Goal: Task Accomplishment & Management: Complete application form

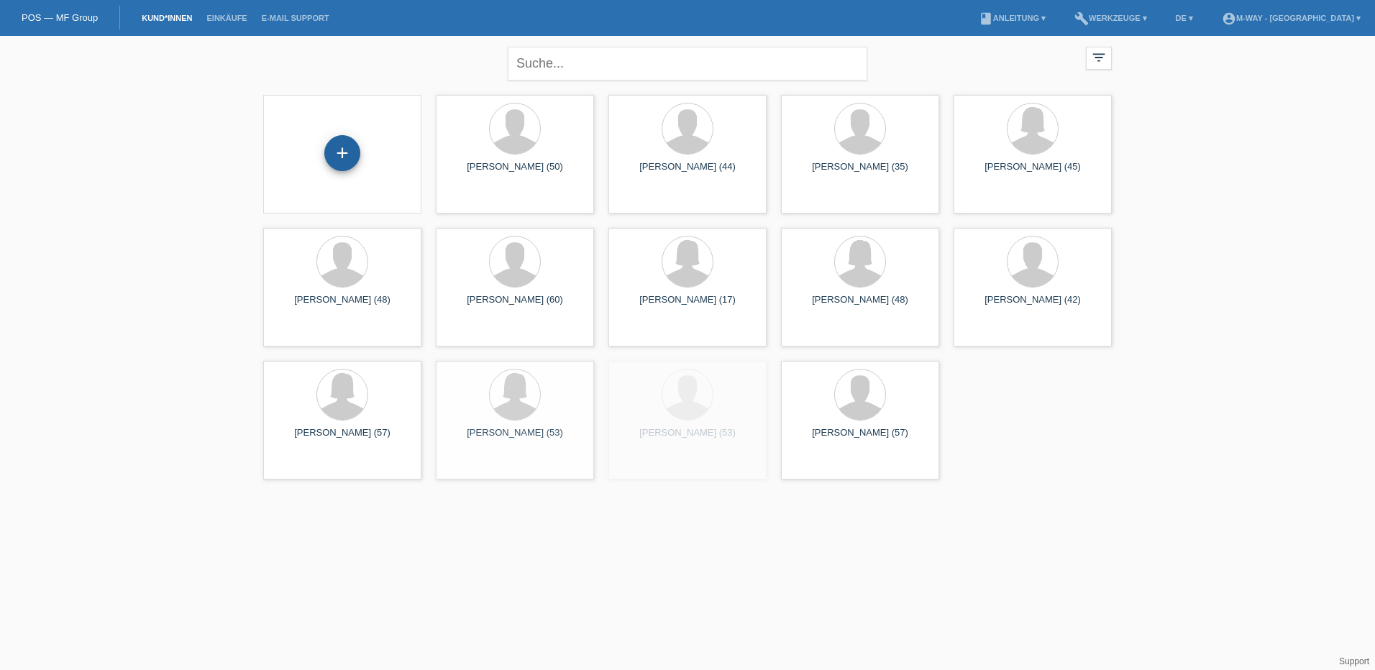
click at [344, 148] on div "+" at bounding box center [342, 153] width 36 height 36
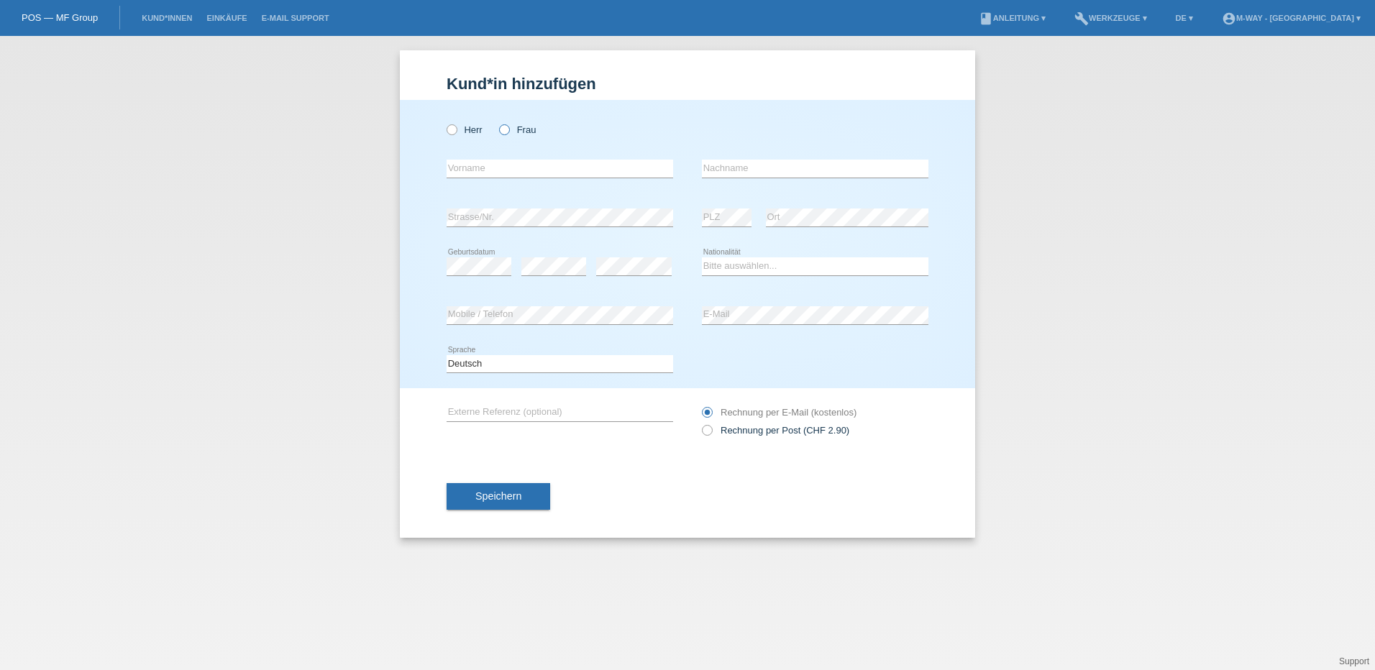
click at [497, 122] on icon at bounding box center [497, 122] width 0 height 0
click at [503, 130] on input "Frau" at bounding box center [503, 128] width 9 height 9
radio input "true"
click at [503, 173] on input "text" at bounding box center [560, 169] width 226 height 18
type input "[PERSON_NAME]"
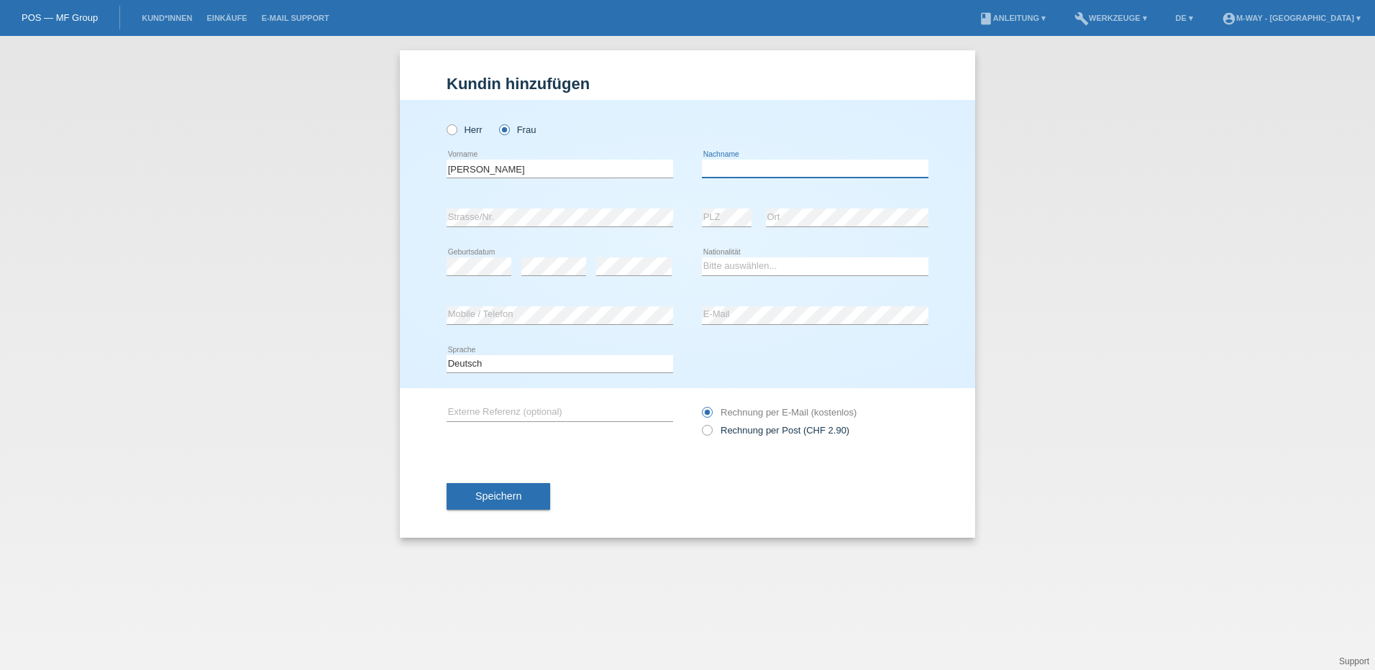
click at [741, 164] on input "text" at bounding box center [815, 169] width 226 height 18
type input "[PERSON_NAME]"
click at [824, 261] on select "Bitte auswählen... Schweiz Deutschland Liechtenstein Österreich ------------ Af…" at bounding box center [815, 265] width 226 height 17
select select "CH"
click at [702, 257] on select "Bitte auswählen... Schweiz Deutschland Liechtenstein Österreich ------------ Af…" at bounding box center [815, 265] width 226 height 17
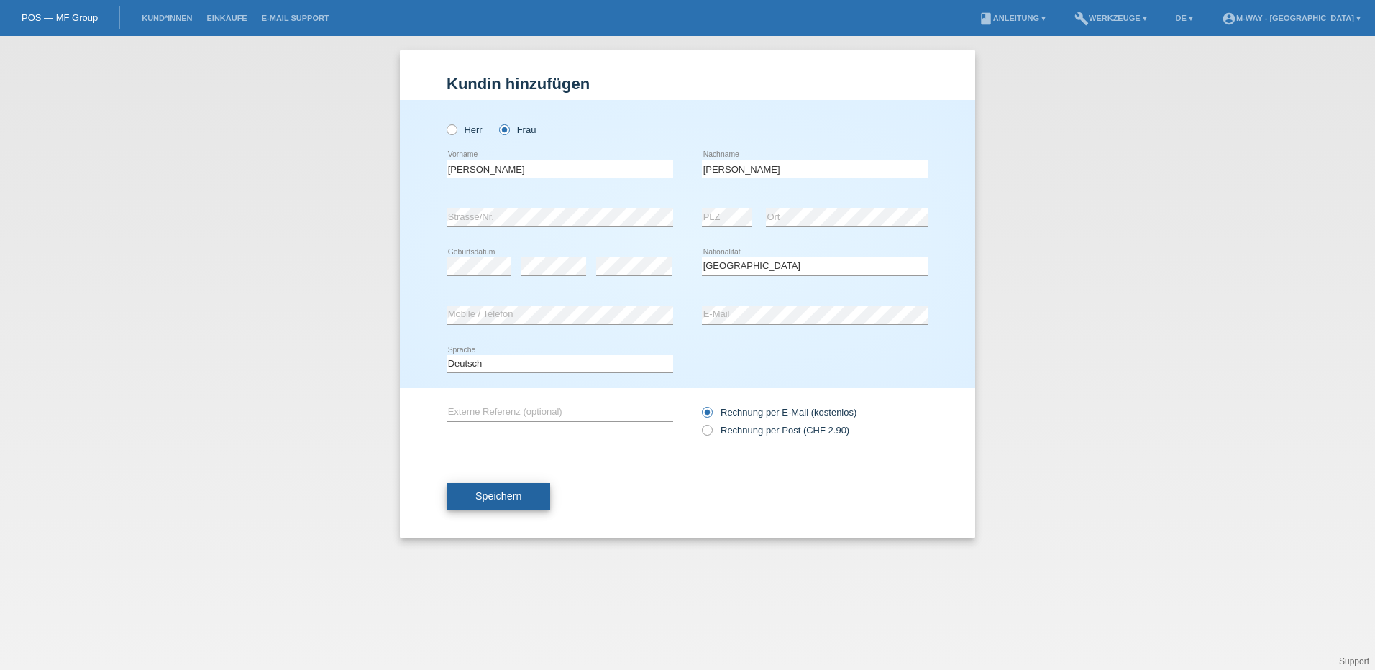
click at [505, 496] on span "Speichern" at bounding box center [498, 496] width 46 height 12
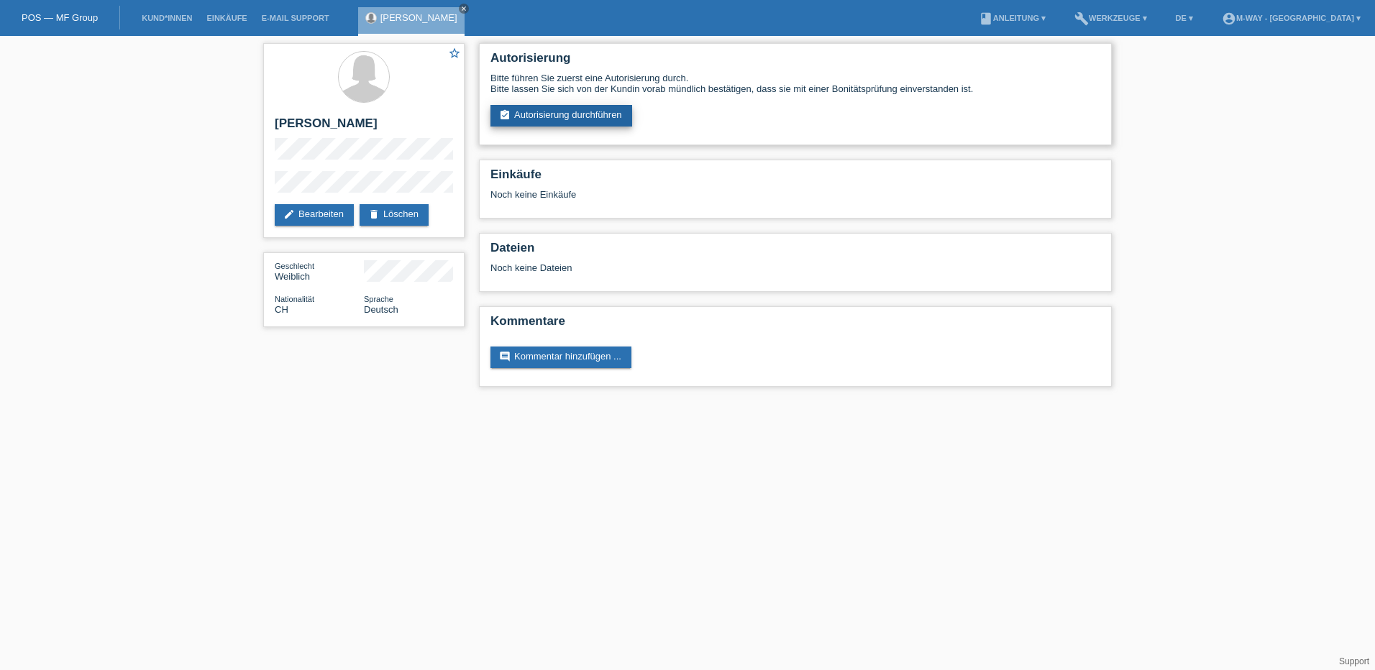
click at [605, 115] on link "assignment_turned_in Autorisierung durchführen" at bounding box center [561, 116] width 142 height 22
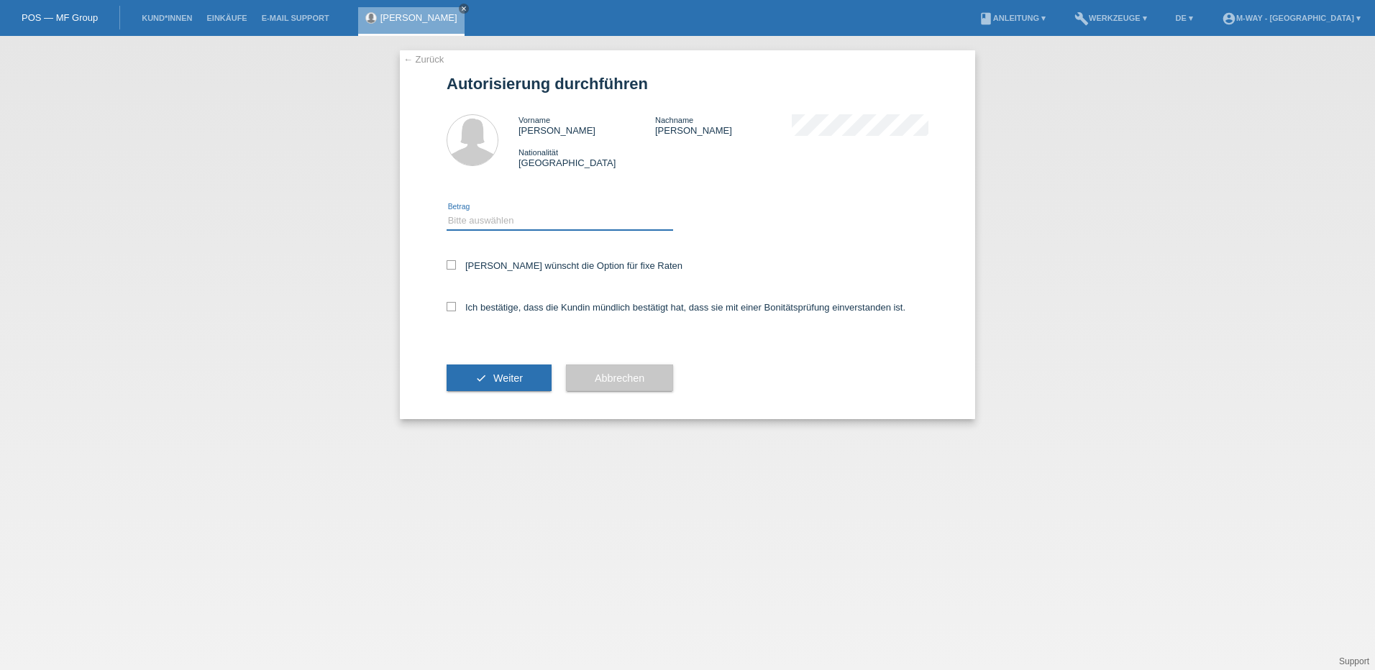
click at [495, 221] on select "Bitte auswählen CHF 1.00 - CHF 499.00 CHF 500.00 - CHF 1'999.00 CHF 2'000.00 - …" at bounding box center [560, 220] width 226 height 17
select select "3"
click at [447, 212] on select "Bitte auswählen CHF 1.00 - CHF 499.00 CHF 500.00 - CHF 1'999.00 CHF 2'000.00 - …" at bounding box center [560, 220] width 226 height 17
click at [452, 265] on icon at bounding box center [451, 264] width 9 height 9
click at [452, 265] on input "Kundin wünscht die Option für fixe Raten" at bounding box center [451, 264] width 9 height 9
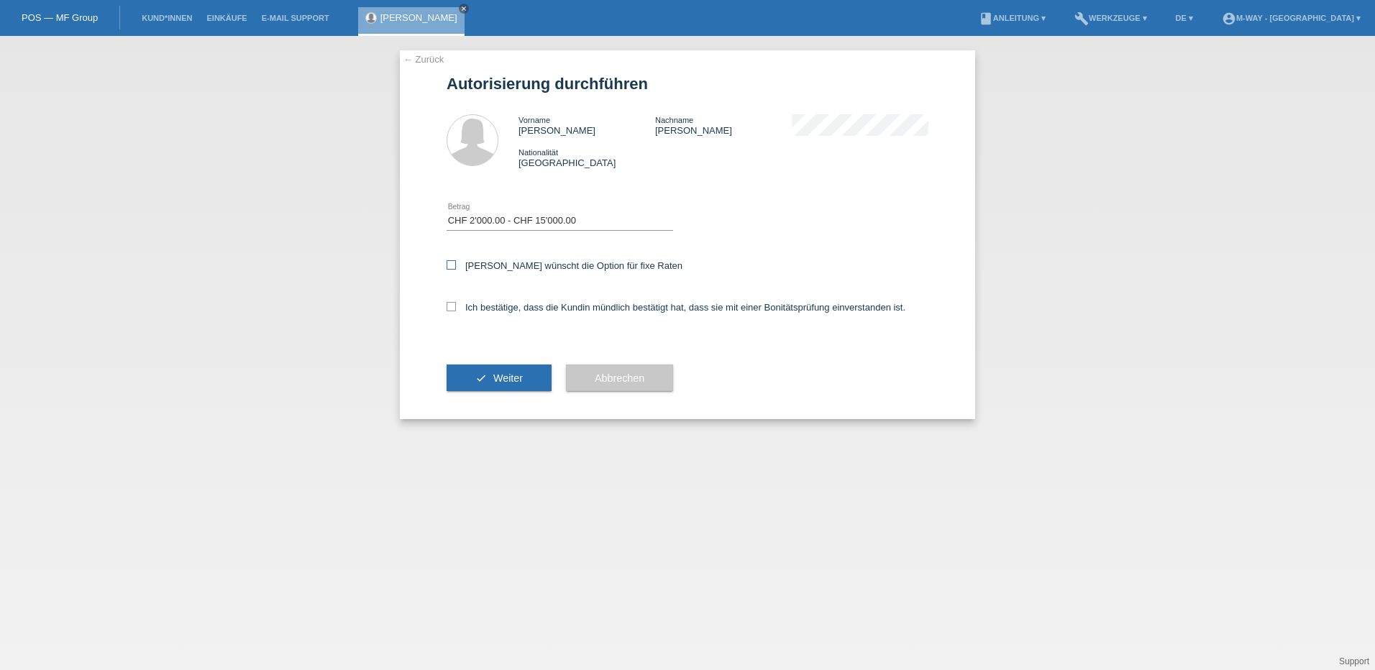
checkbox input "true"
click at [452, 304] on icon at bounding box center [451, 306] width 9 height 9
click at [452, 304] on input "Ich bestätige, dass die Kundin mündlich bestätigt hat, dass sie mit einer Bonit…" at bounding box center [451, 306] width 9 height 9
checkbox input "true"
click at [496, 371] on button "check Weiter" at bounding box center [499, 378] width 105 height 27
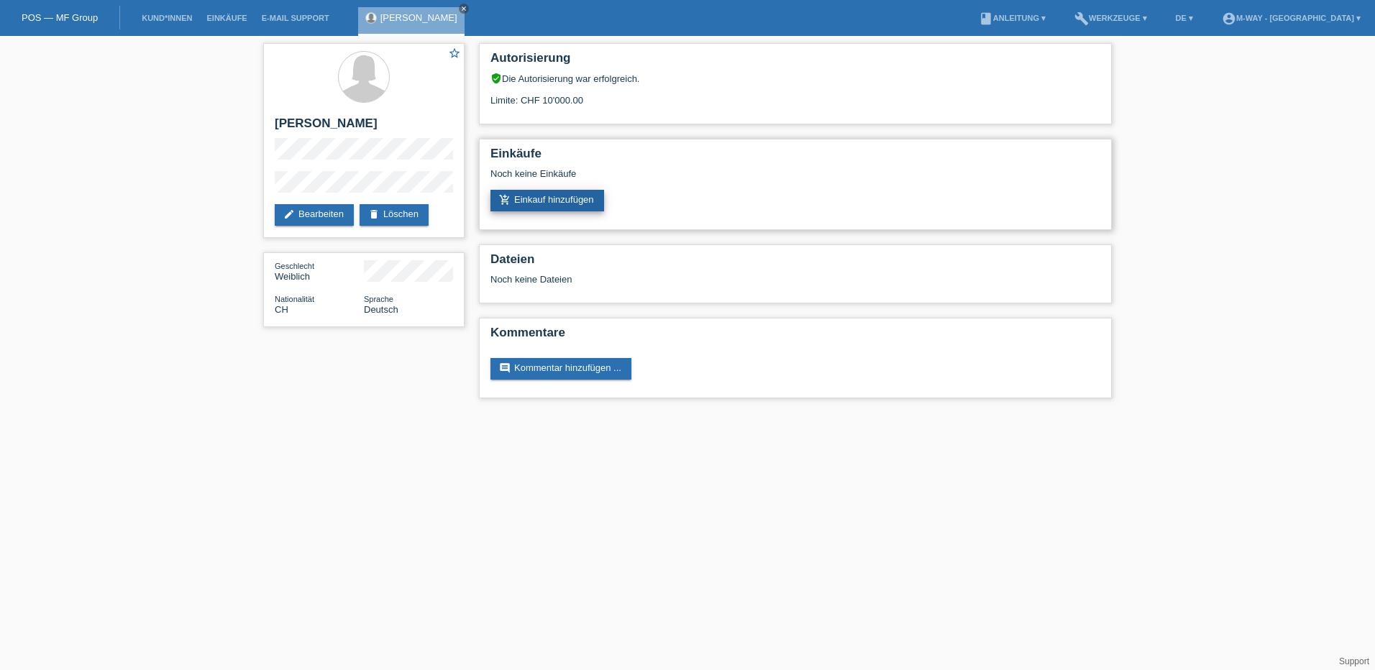
click at [564, 204] on link "add_shopping_cart Einkauf hinzufügen" at bounding box center [547, 201] width 114 height 22
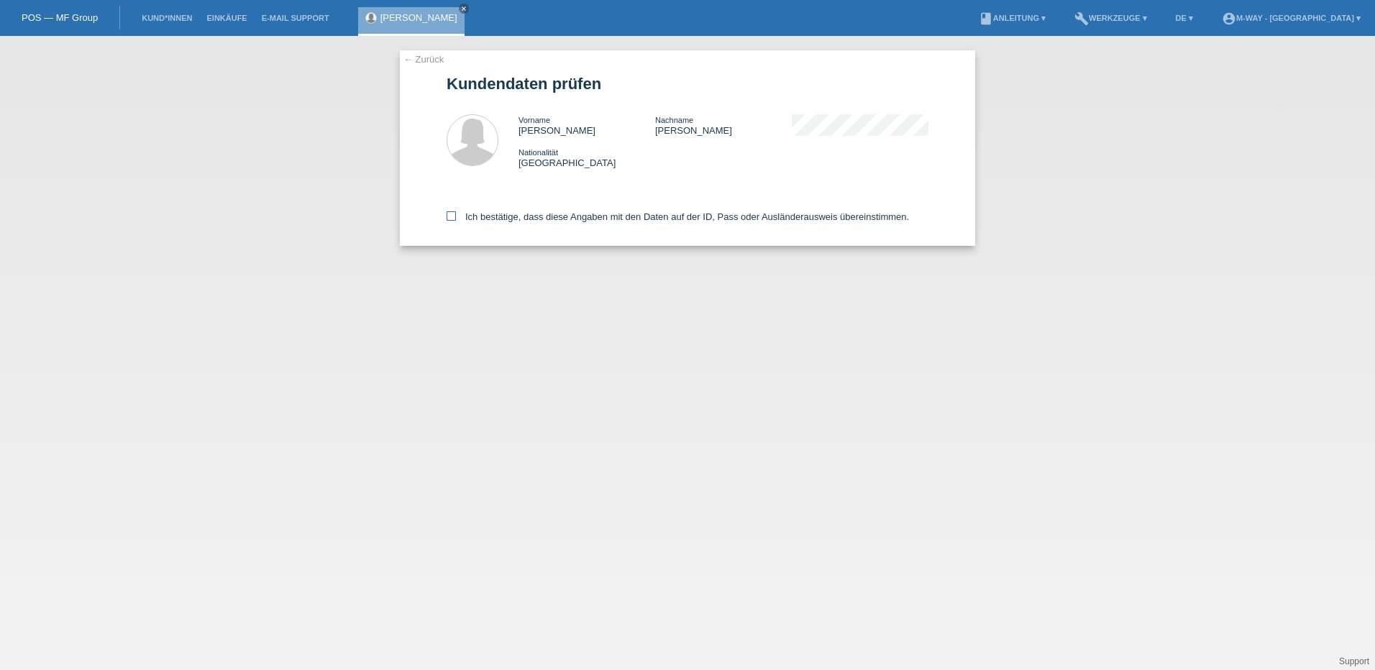
click at [452, 220] on icon at bounding box center [451, 215] width 9 height 9
click at [452, 220] on input "Ich bestätige, dass diese Angaben mit den Daten auf der ID, Pass oder Ausländer…" at bounding box center [451, 215] width 9 height 9
checkbox input "true"
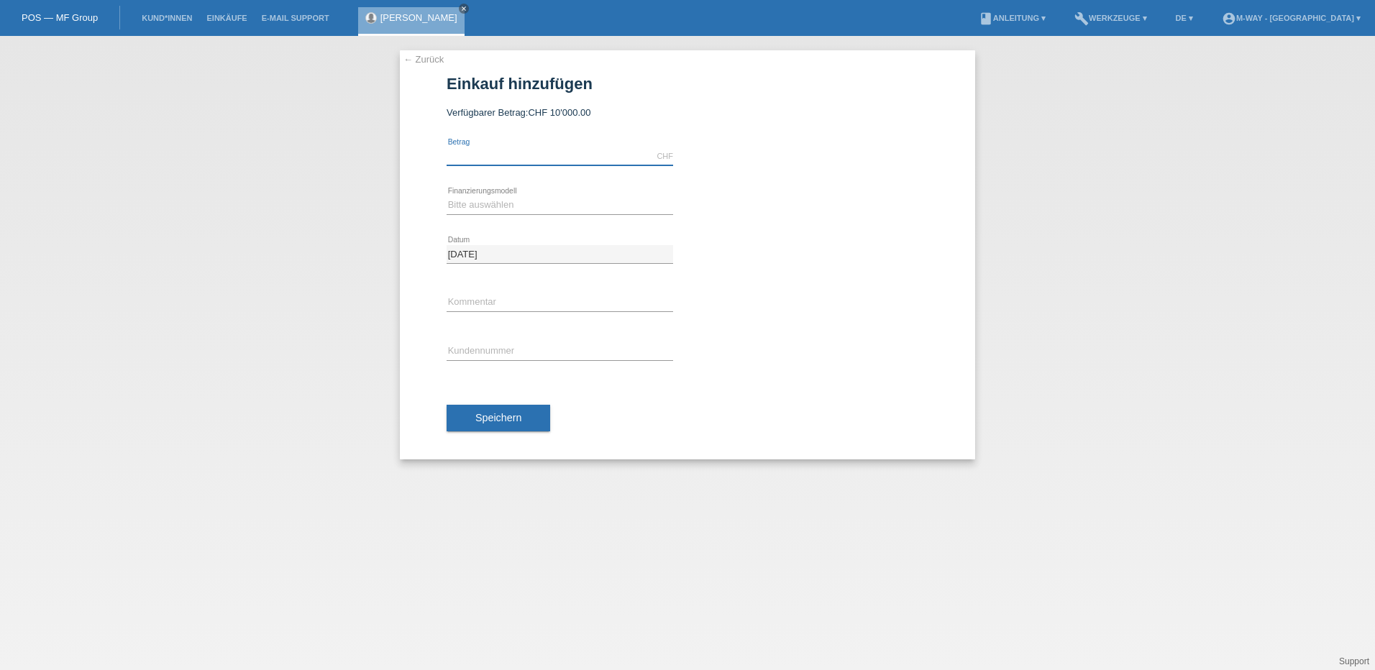
click at [507, 162] on input "text" at bounding box center [560, 156] width 226 height 18
type input "1600.00"
drag, startPoint x: 1317, startPoint y: 310, endPoint x: 511, endPoint y: 196, distance: 814.8
click at [511, 196] on div "Bitte auswählen Fixe Raten Kauf auf Rechnung mit Teilzahlungsoption error Finan…" at bounding box center [560, 205] width 226 height 49
click at [487, 214] on icon at bounding box center [560, 214] width 226 height 1
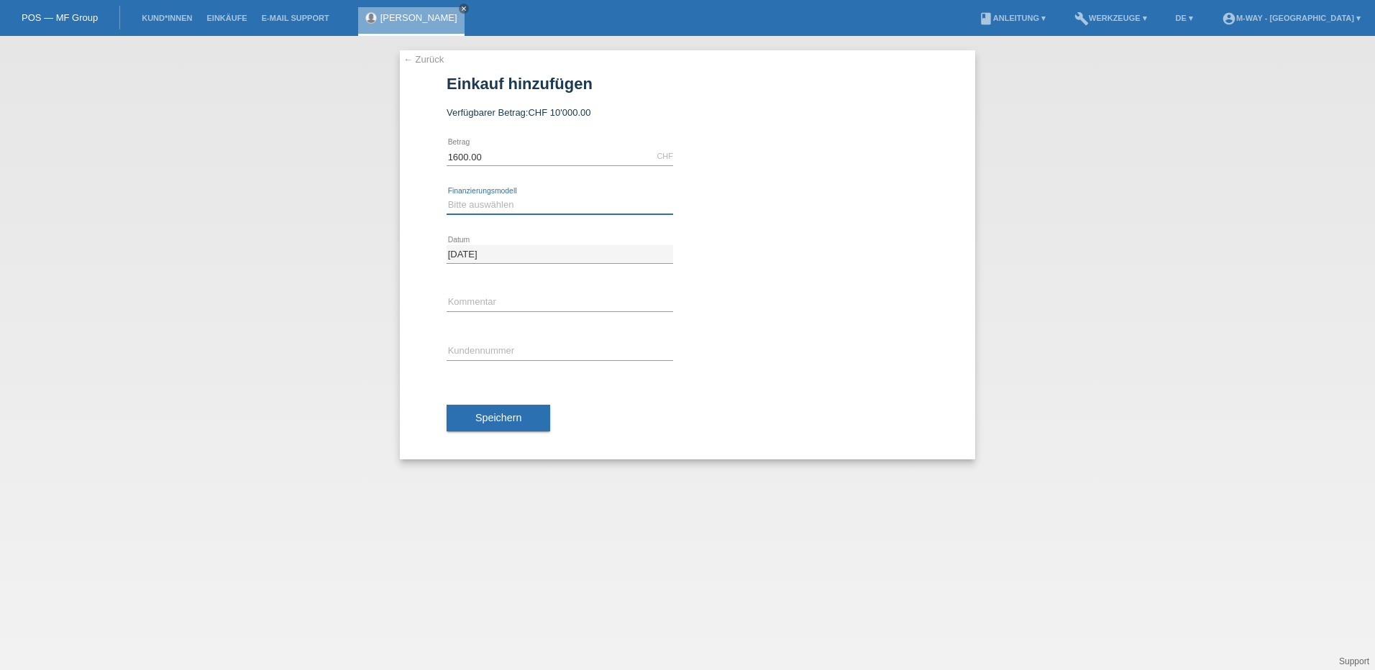
click at [488, 204] on select "Bitte auswählen Fixe Raten Kauf auf Rechnung mit Teilzahlungsoption" at bounding box center [560, 204] width 226 height 17
select select "77"
click at [447, 196] on select "Bitte auswählen Fixe Raten Kauf auf Rechnung mit Teilzahlungsoption" at bounding box center [560, 204] width 226 height 17
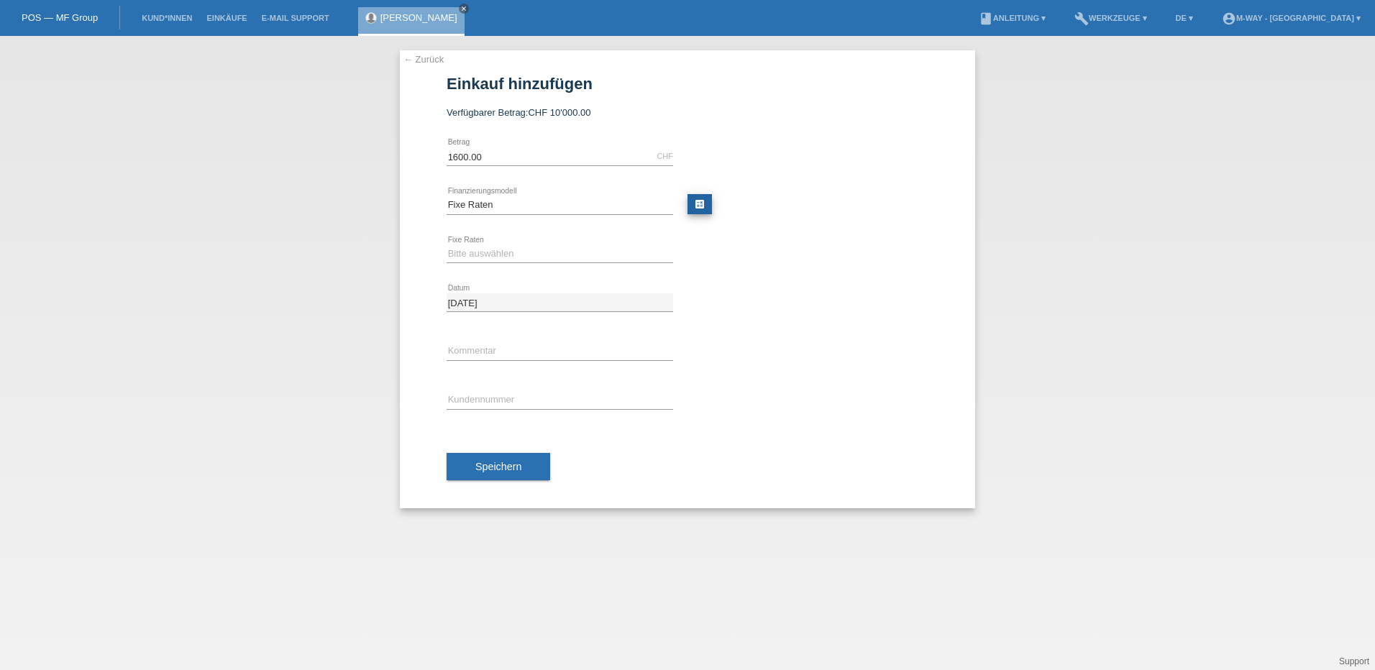
click at [697, 210] on link "calculate" at bounding box center [699, 204] width 24 height 20
type input "1600.00"
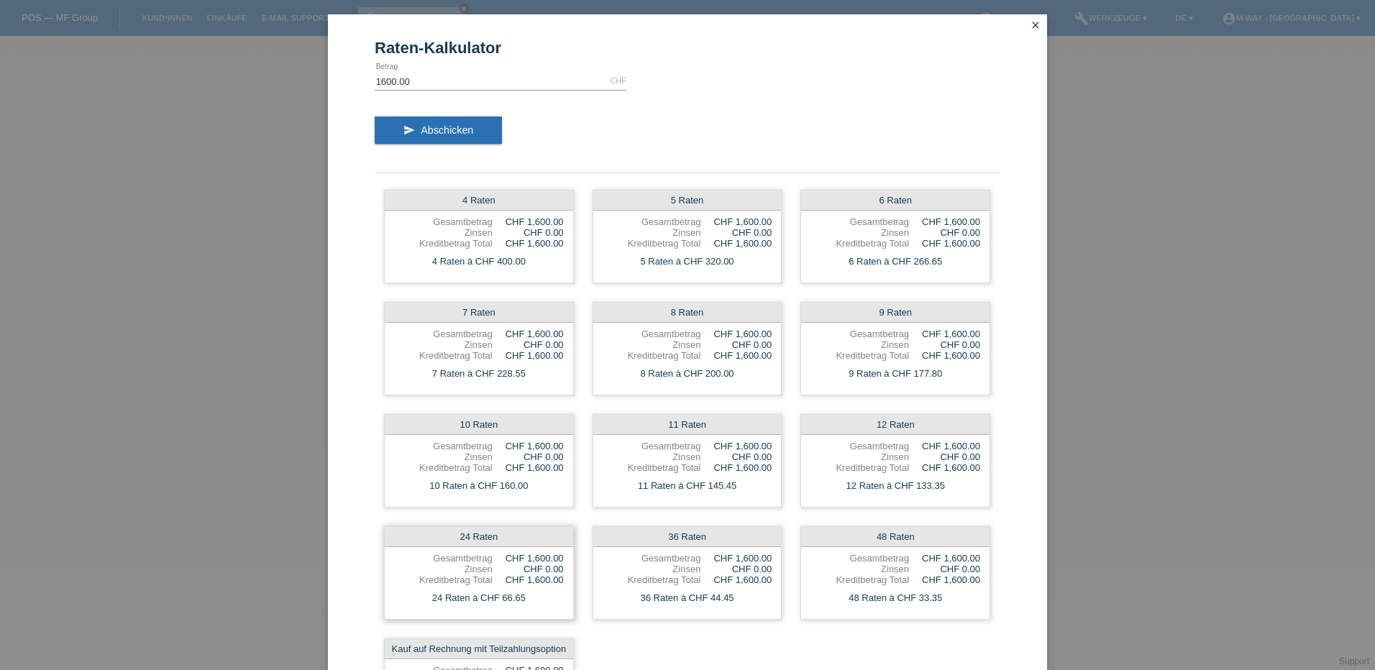
click at [495, 541] on div "24 Raten" at bounding box center [479, 537] width 188 height 20
click at [387, 129] on button "send Abschicken" at bounding box center [438, 129] width 127 height 27
click at [1035, 26] on icon "close" at bounding box center [1036, 25] width 12 height 12
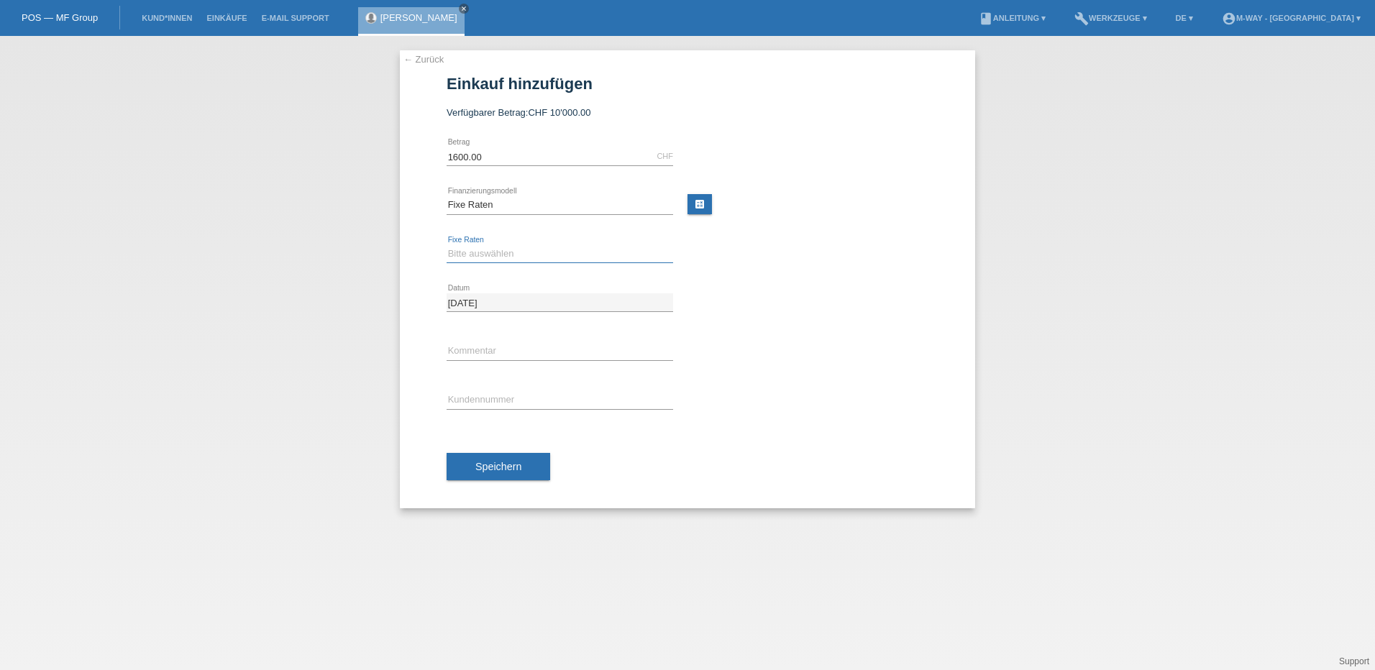
click at [524, 256] on select "Bitte auswählen 4 Raten 5 Raten 6 Raten 7 Raten 8 Raten 9 Raten 10 Raten 11 Rat…" at bounding box center [560, 253] width 226 height 17
click at [447, 245] on select "Bitte auswählen 4 Raten 5 Raten 6 Raten 7 Raten 8 Raten 9 Raten 10 Raten 11 Rat…" at bounding box center [560, 253] width 226 height 17
click at [483, 249] on select "Bitte auswählen 4 Raten 5 Raten 6 Raten 7 Raten 8 Raten 9 Raten 10 Raten 11 Rat…" at bounding box center [560, 253] width 226 height 17
select select "202"
click at [447, 245] on select "Bitte auswählen 4 Raten 5 Raten 6 Raten 7 Raten 8 Raten 9 Raten 10 Raten 11 Rat…" at bounding box center [560, 253] width 226 height 17
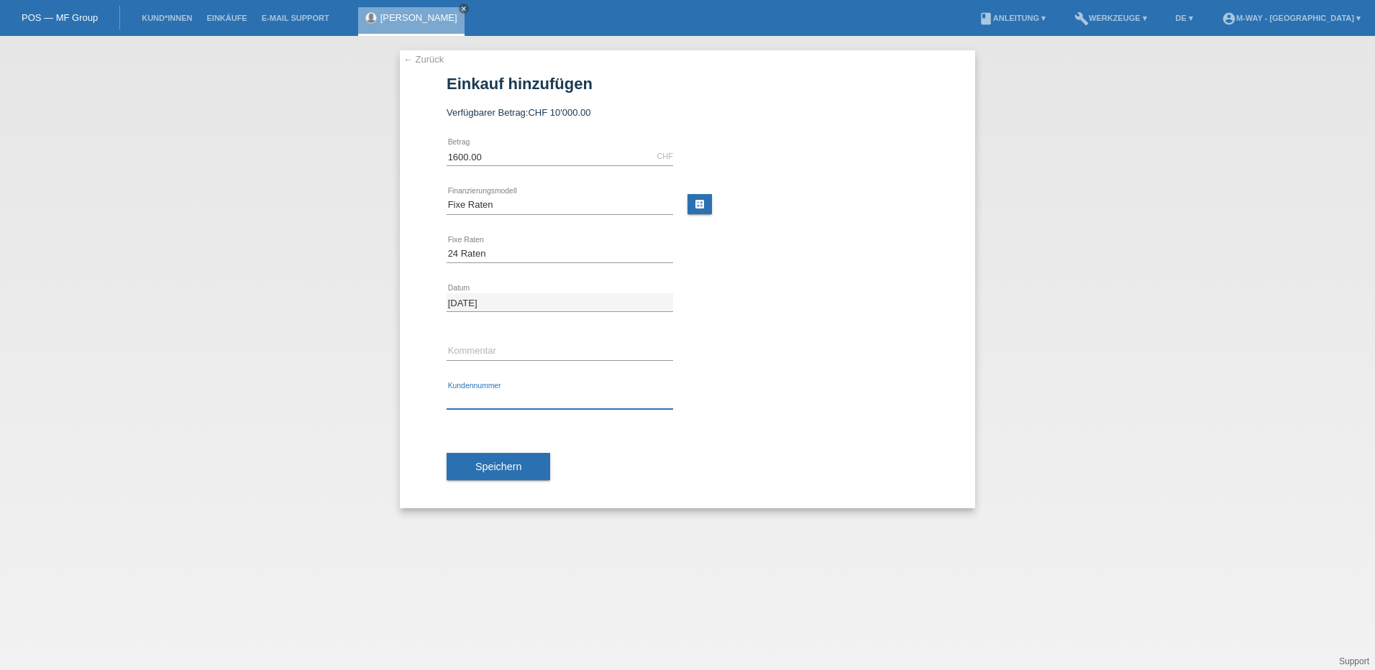
click at [493, 405] on input "text" at bounding box center [560, 400] width 226 height 18
click at [528, 401] on input "text" at bounding box center [560, 400] width 226 height 18
type input "w"
click at [528, 401] on input "text" at bounding box center [560, 400] width 226 height 18
click at [523, 402] on input "text" at bounding box center [560, 400] width 226 height 18
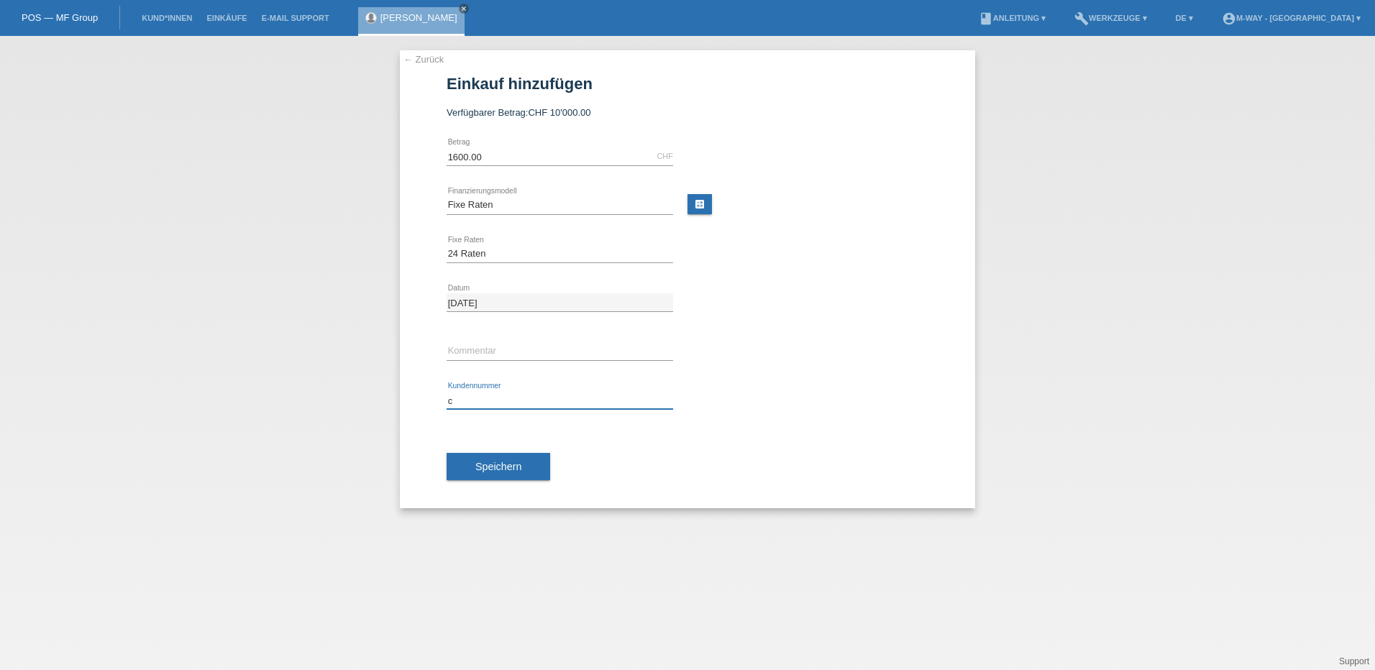
type input "c"
click at [535, 395] on input "text" at bounding box center [560, 400] width 226 height 18
click at [532, 407] on input "text" at bounding box center [560, 400] width 226 height 18
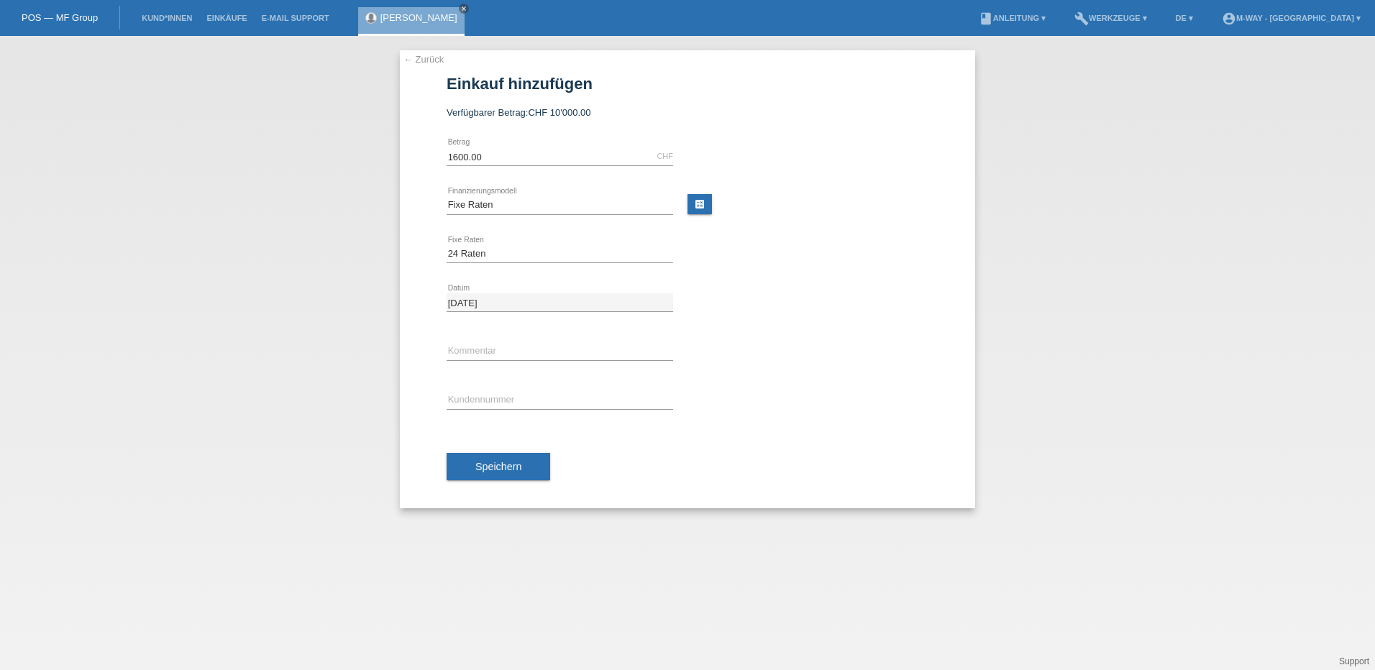
click at [526, 410] on div "error Kundennummer" at bounding box center [560, 400] width 226 height 49
click at [487, 400] on input "text" at bounding box center [560, 400] width 226 height 18
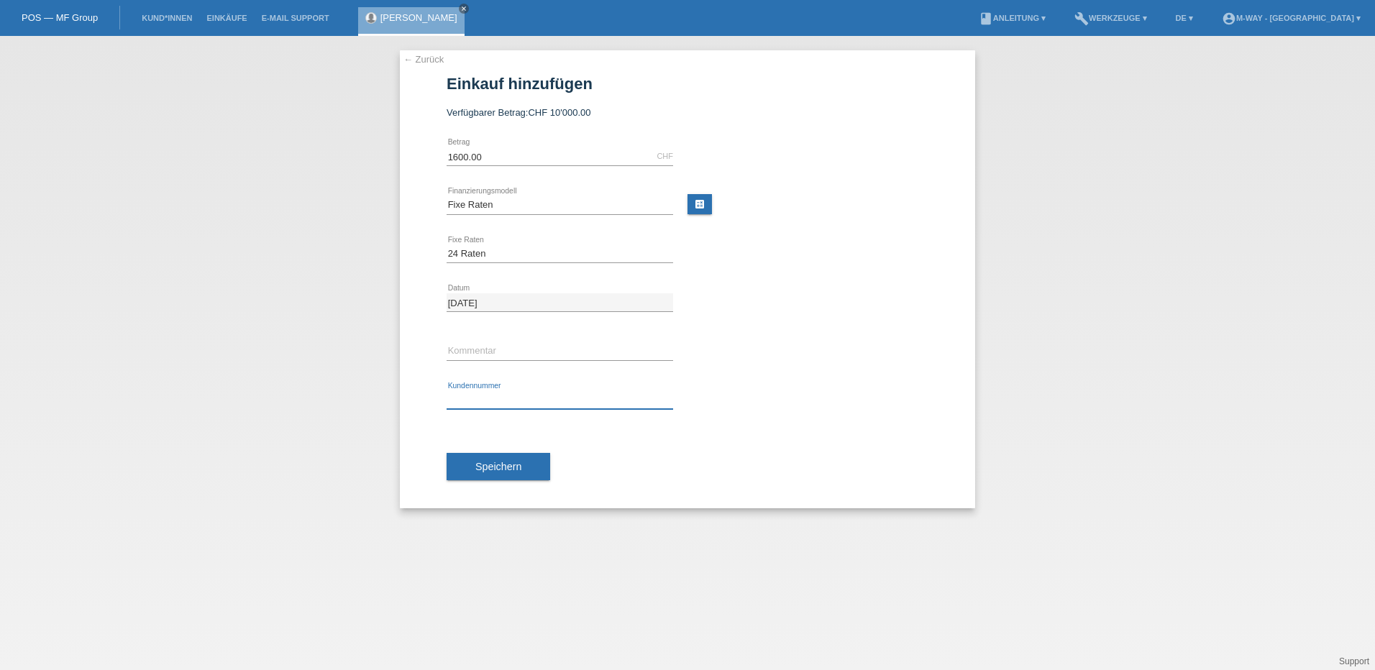
click at [475, 396] on input "text" at bounding box center [560, 400] width 226 height 18
drag, startPoint x: 475, startPoint y: 396, endPoint x: 462, endPoint y: 398, distance: 13.1
click at [462, 398] on input "text" at bounding box center [560, 400] width 226 height 18
click at [494, 402] on input "text" at bounding box center [560, 400] width 226 height 18
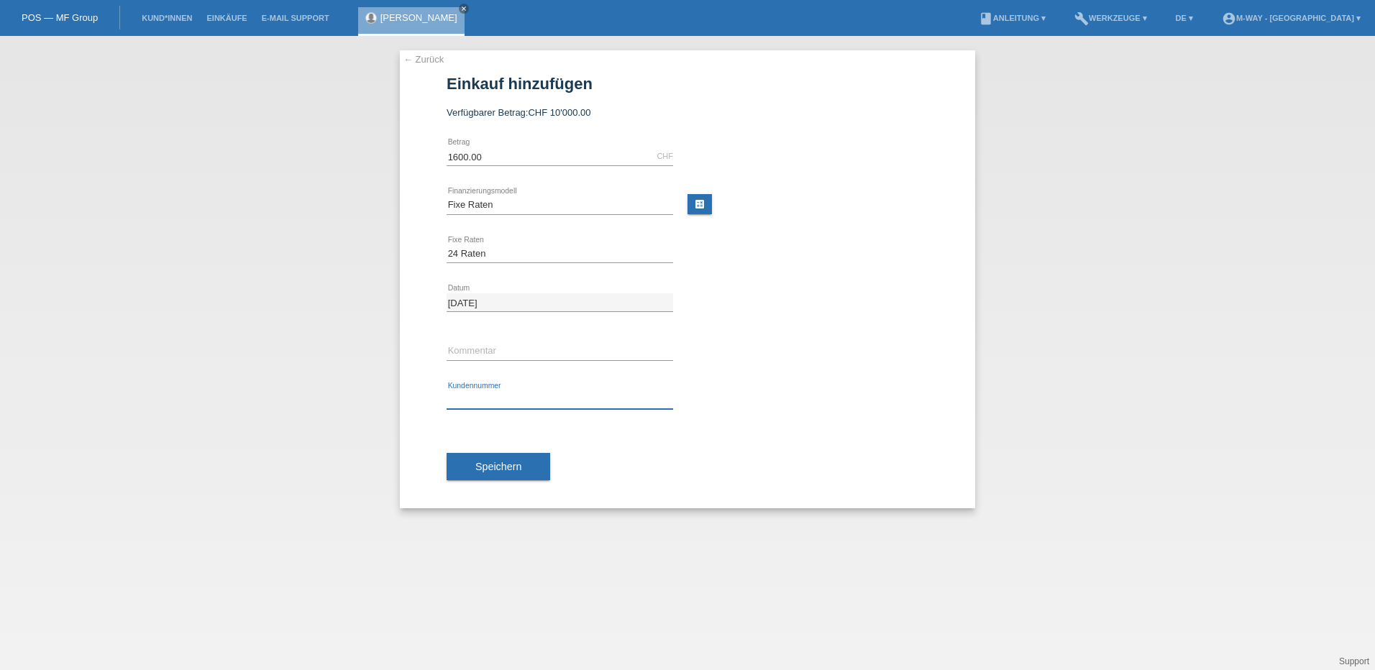
paste input "text"
click at [467, 401] on input "text" at bounding box center [560, 400] width 226 height 18
click at [418, 56] on link "← Zurück" at bounding box center [423, 59] width 40 height 11
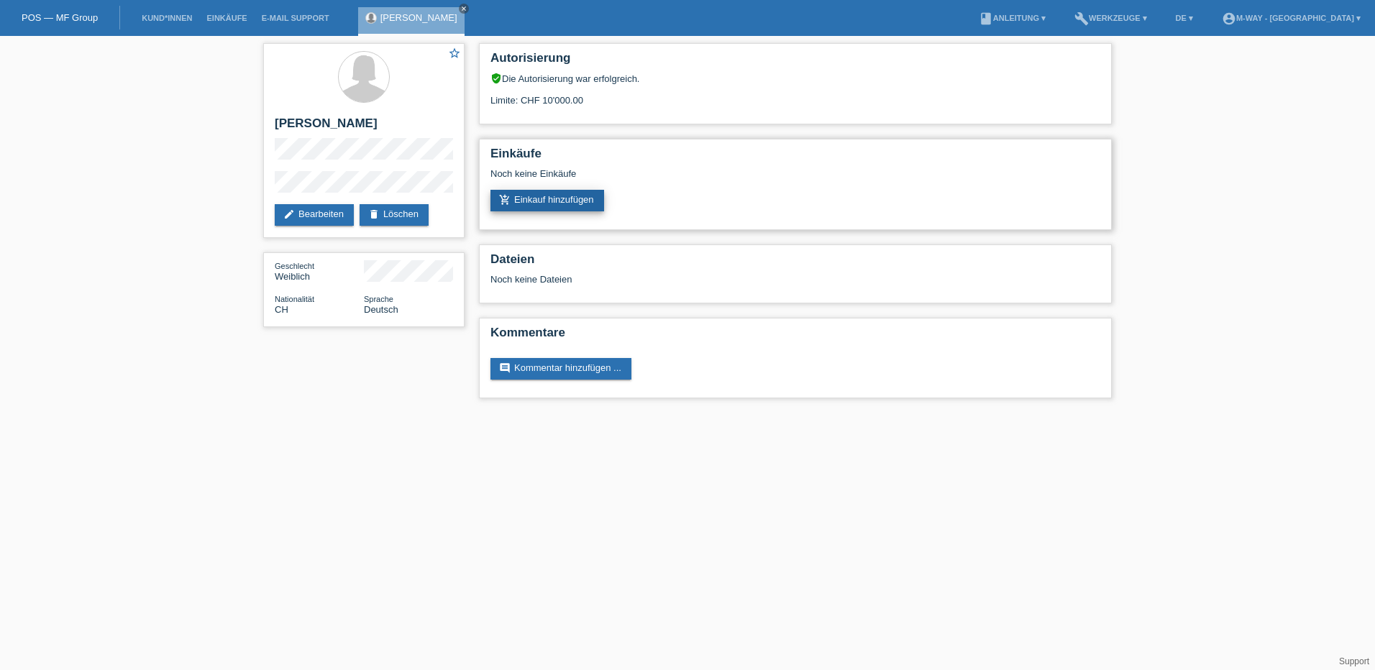
click at [554, 202] on link "add_shopping_cart Einkauf hinzufügen" at bounding box center [547, 201] width 114 height 22
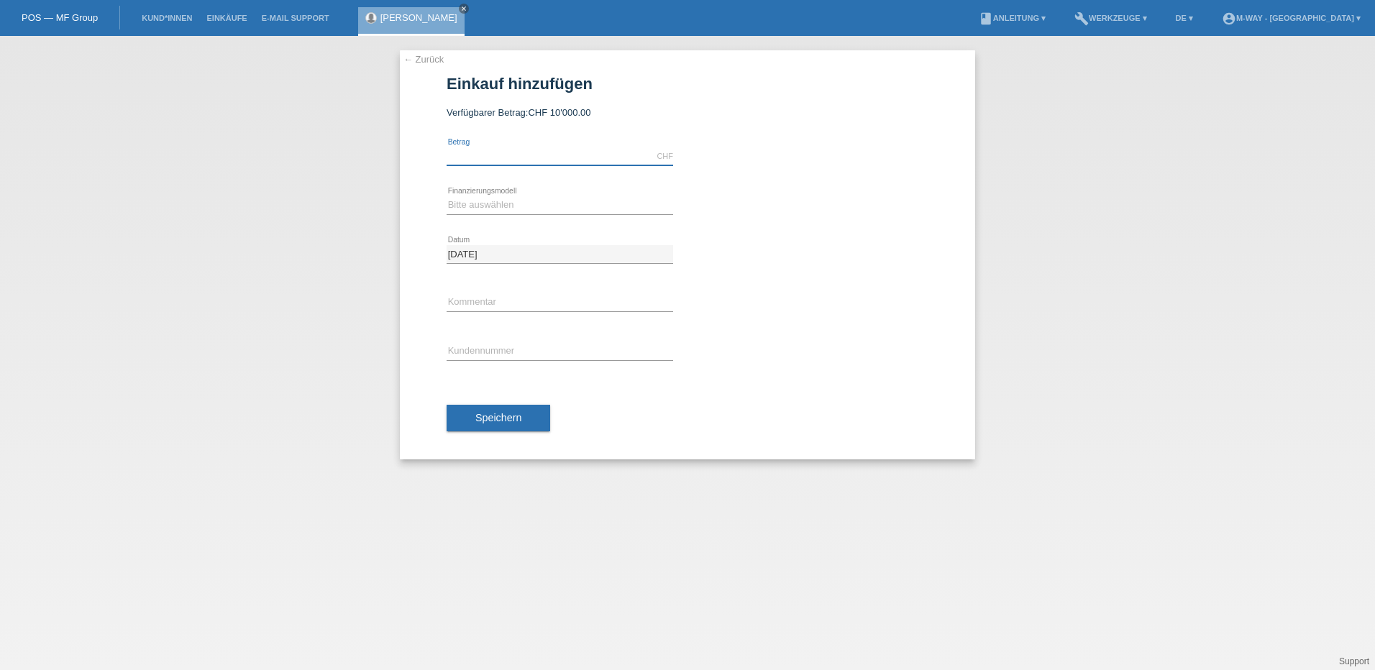
click at [466, 160] on input "text" at bounding box center [560, 156] width 226 height 18
type input "1600.00"
click at [534, 198] on select "Bitte auswählen Fixe Raten Kauf auf Rechnung mit Teilzahlungsoption" at bounding box center [560, 204] width 226 height 17
select select "77"
click at [447, 196] on select "Bitte auswählen Fixe Raten Kauf auf Rechnung mit Teilzahlungsoption" at bounding box center [560, 204] width 226 height 17
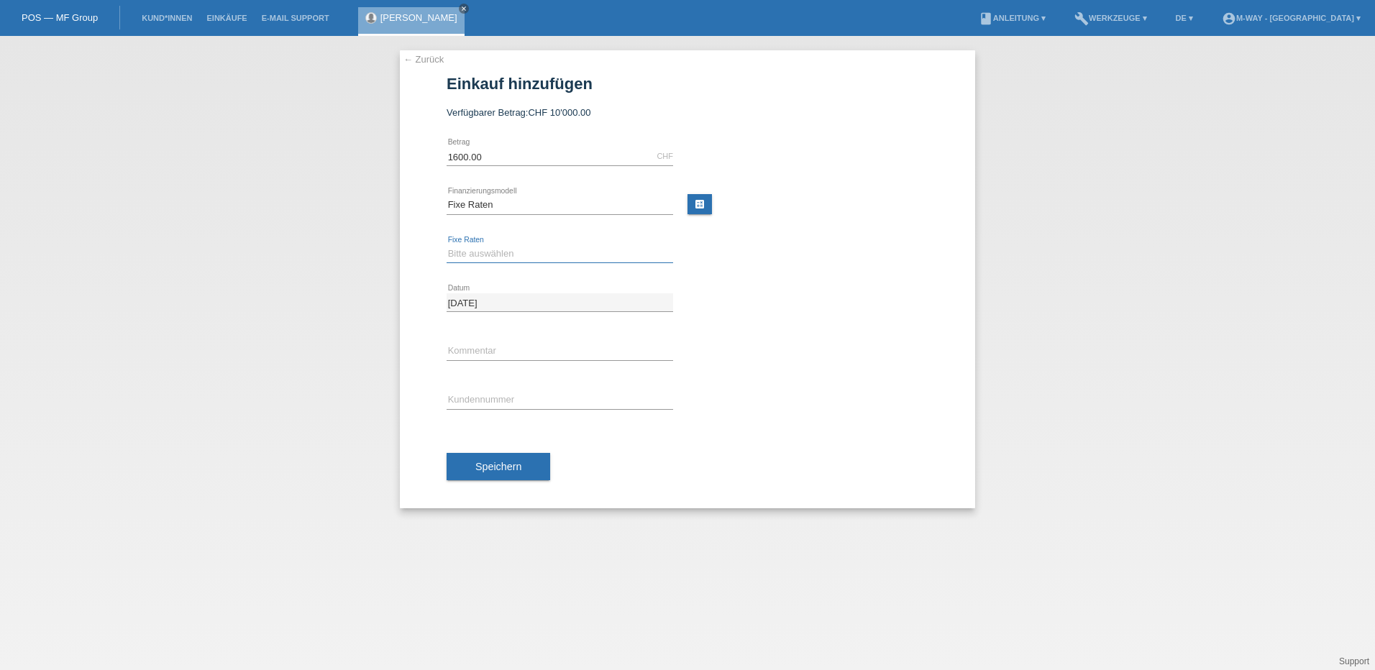
click at [500, 253] on select "Bitte auswählen 4 Raten 5 Raten 6 Raten 7 Raten 8 Raten 9 Raten 10 Raten 11 Rat…" at bounding box center [560, 253] width 226 height 17
select select "202"
click at [447, 245] on select "Bitte auswählen 4 Raten 5 Raten 6 Raten 7 Raten 8 Raten 9 Raten 10 Raten 11 Rat…" at bounding box center [560, 253] width 226 height 17
click at [470, 396] on input "text" at bounding box center [560, 400] width 226 height 18
click at [464, 400] on input "K29454" at bounding box center [560, 400] width 226 height 18
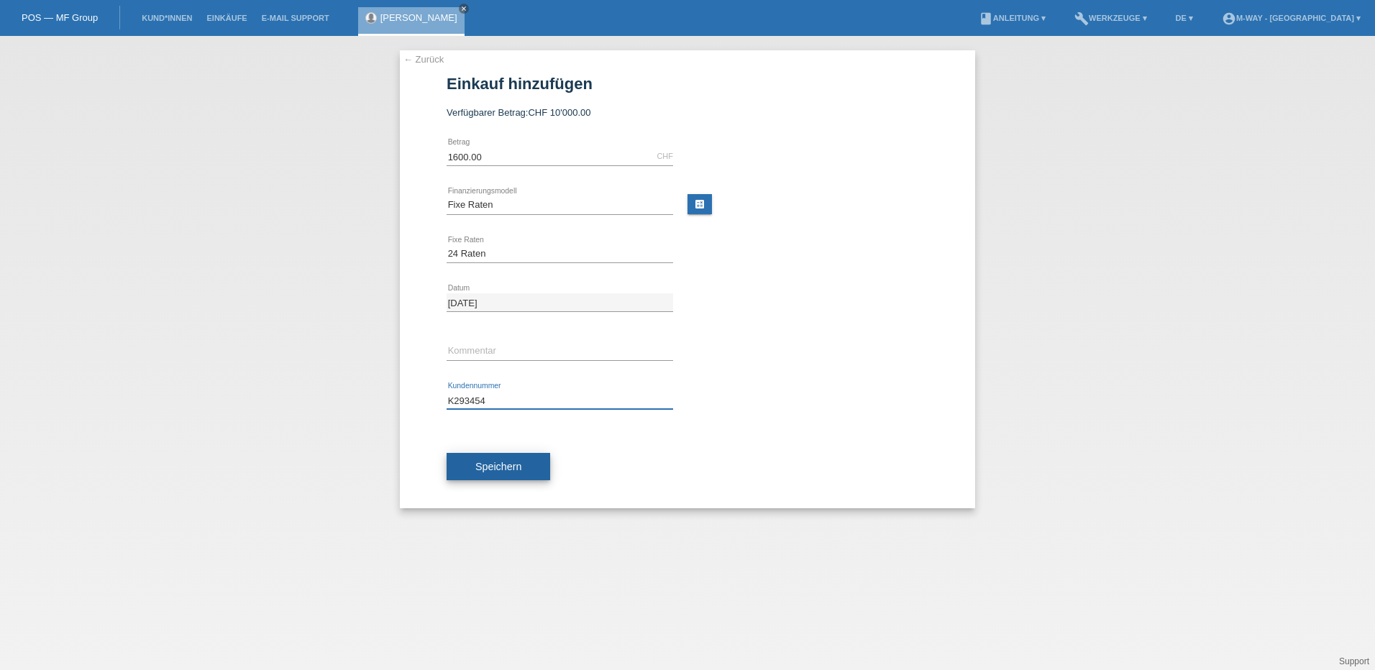
type input "K293454"
click at [493, 461] on span "Speichern" at bounding box center [498, 467] width 46 height 12
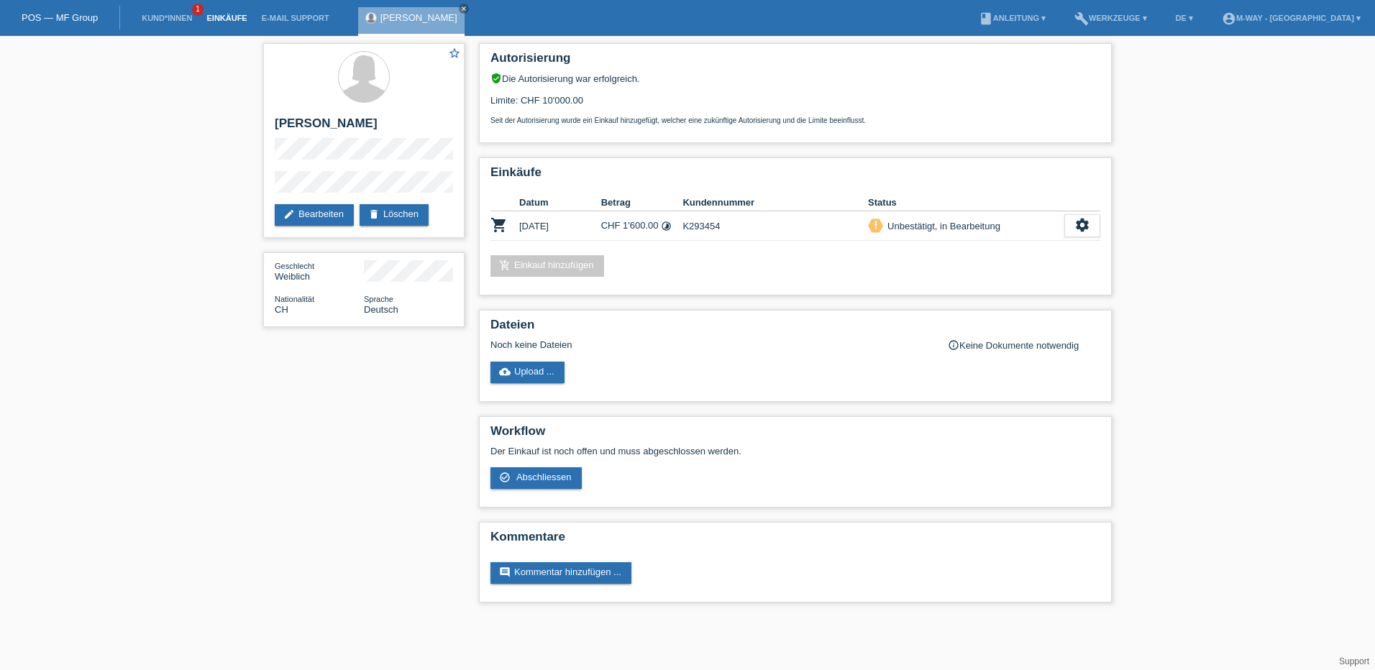
click at [215, 19] on link "Einkäufe" at bounding box center [226, 18] width 55 height 9
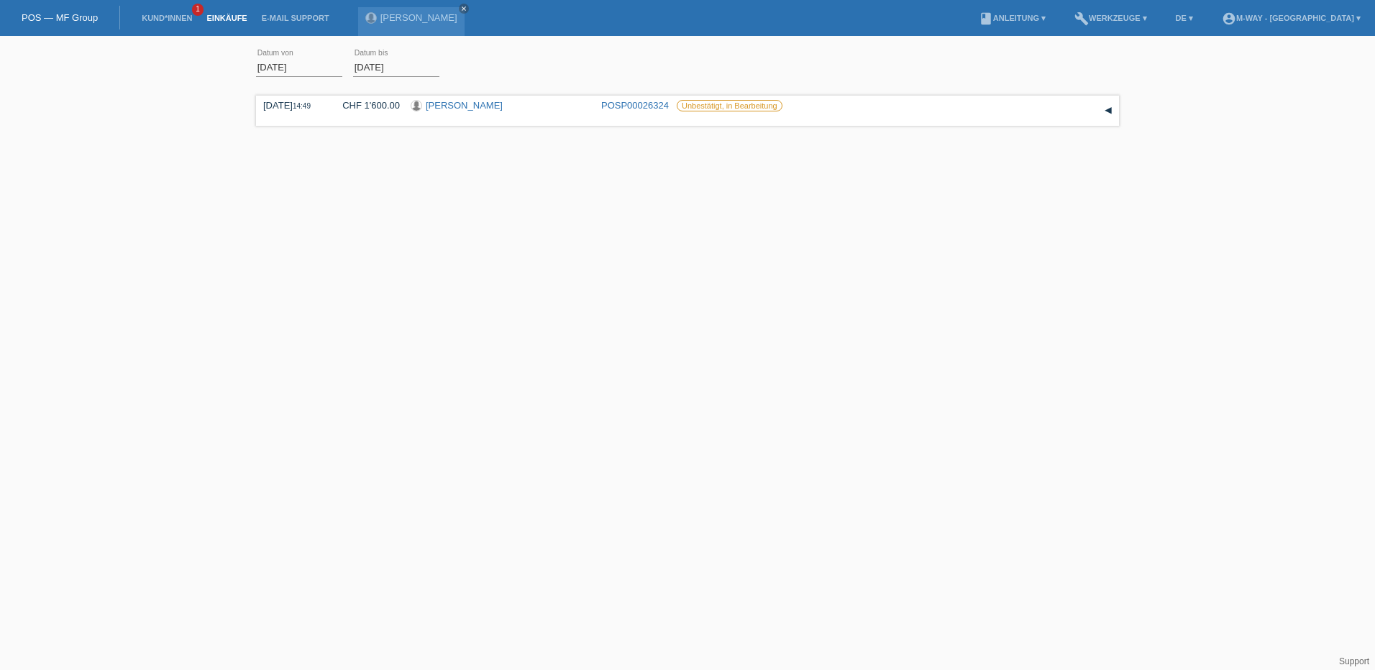
click at [59, 16] on link "POS — MF Group" at bounding box center [60, 17] width 76 height 11
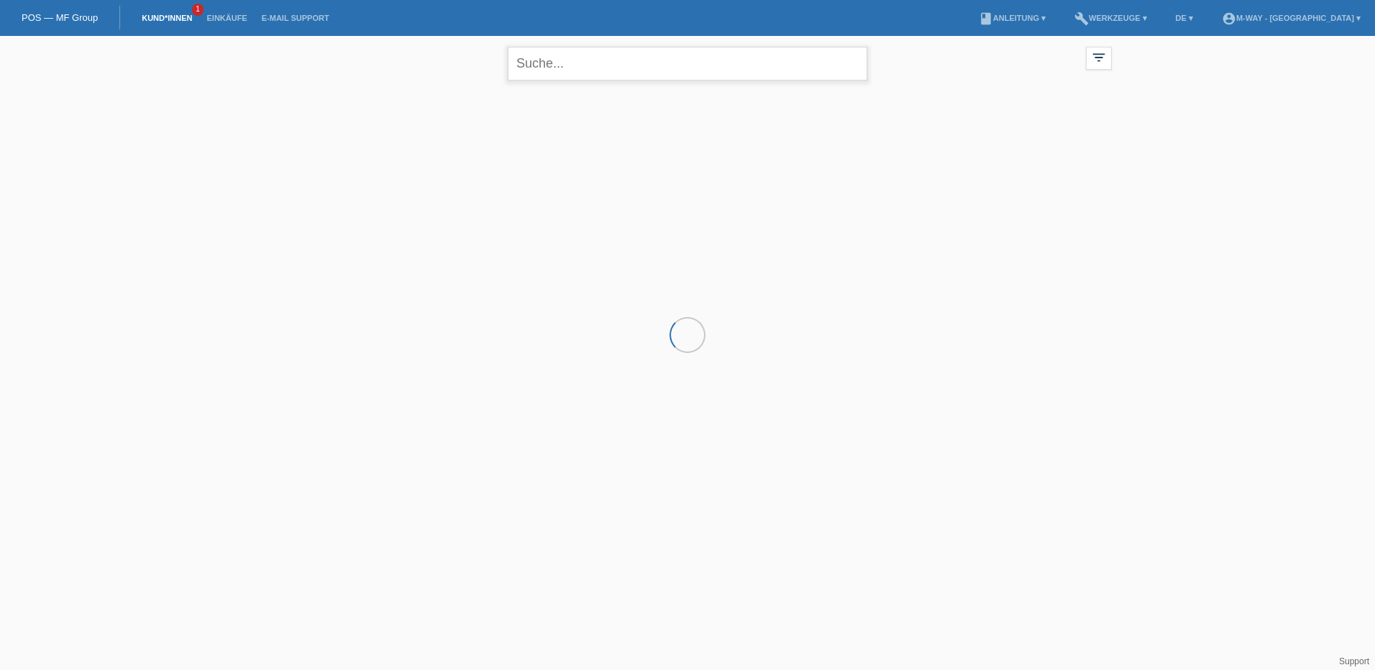
click at [555, 72] on input "text" at bounding box center [688, 64] width 360 height 34
type input "l"
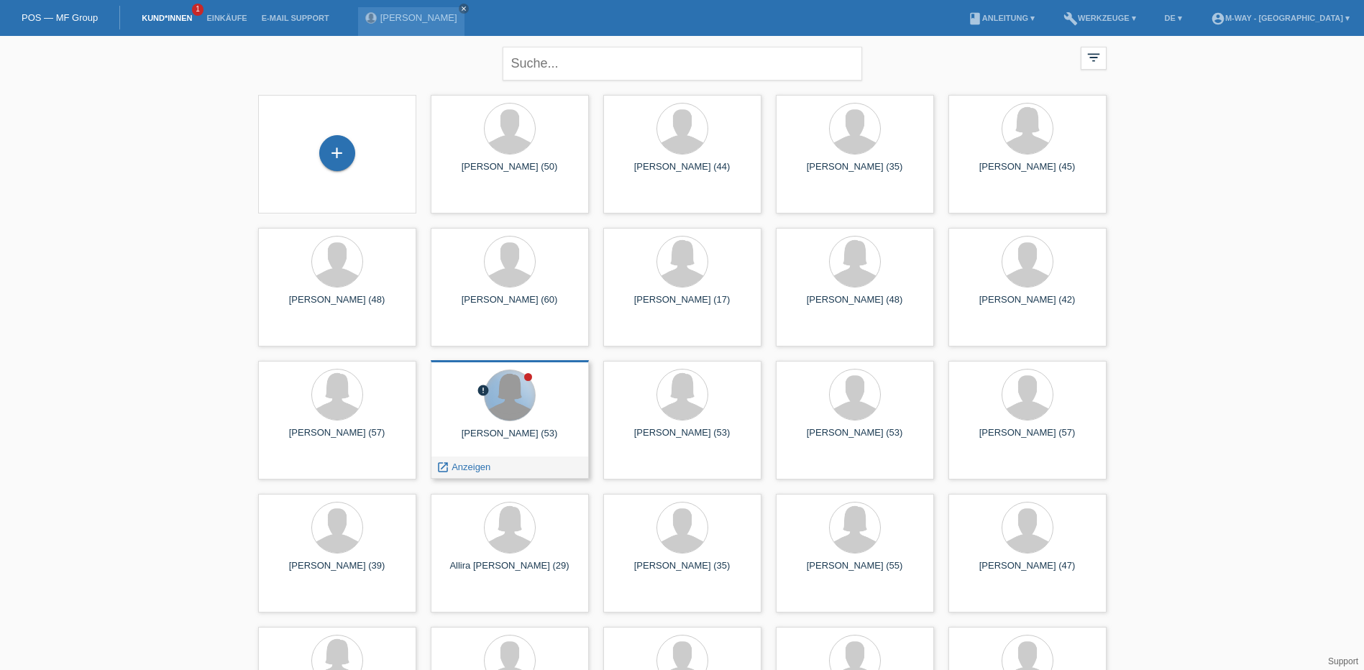
click at [508, 393] on div at bounding box center [510, 395] width 50 height 50
click at [524, 432] on div "Schmid Barbara (53)" at bounding box center [509, 439] width 135 height 23
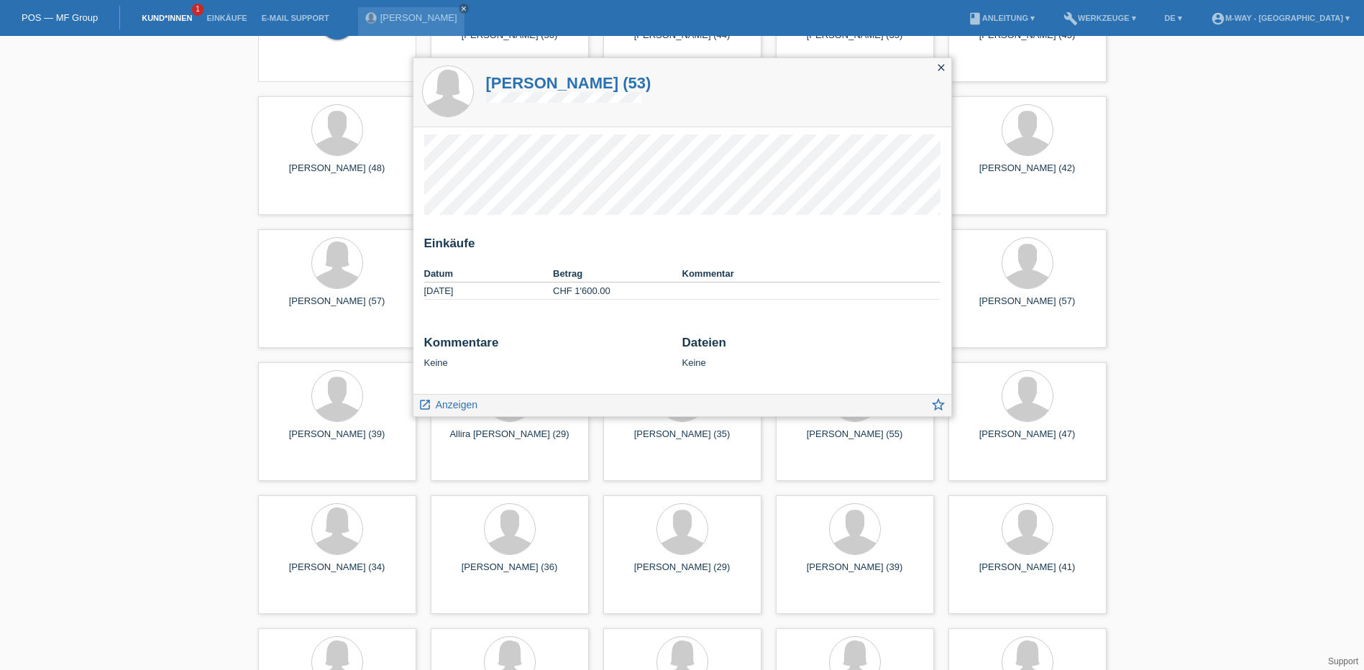
scroll to position [288, 0]
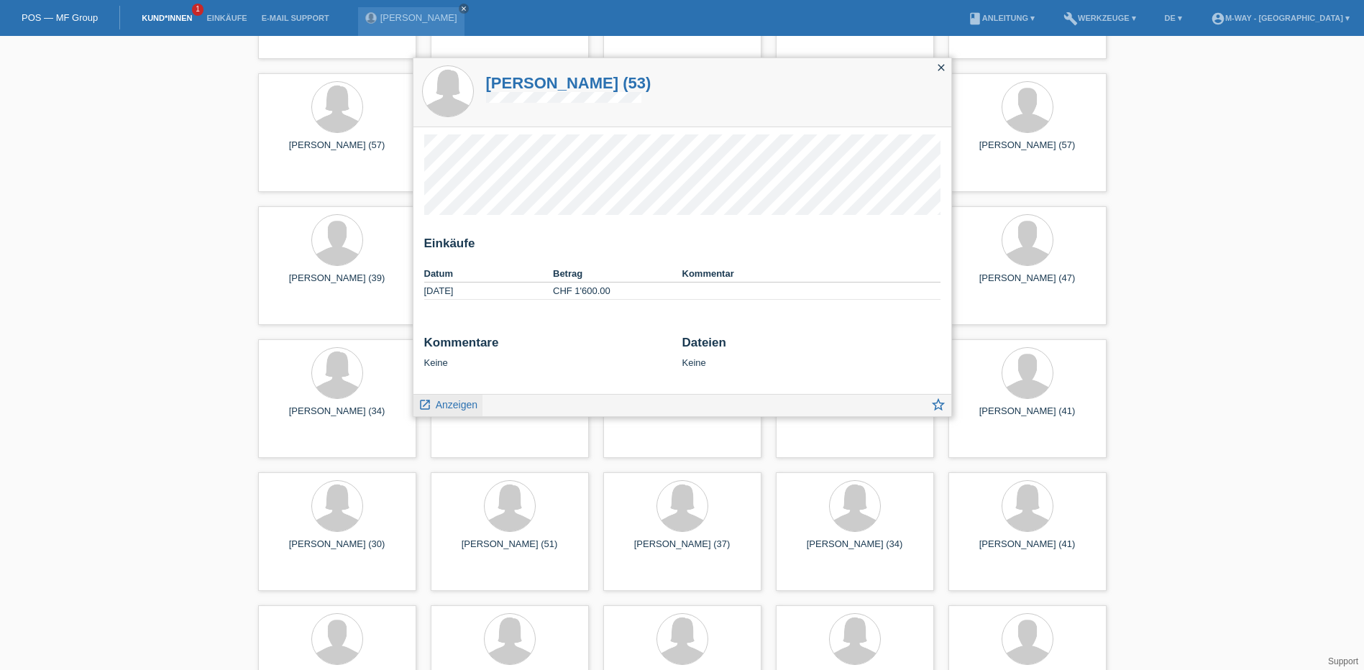
click at [434, 403] on link "launch Anzeigen" at bounding box center [448, 404] width 60 height 18
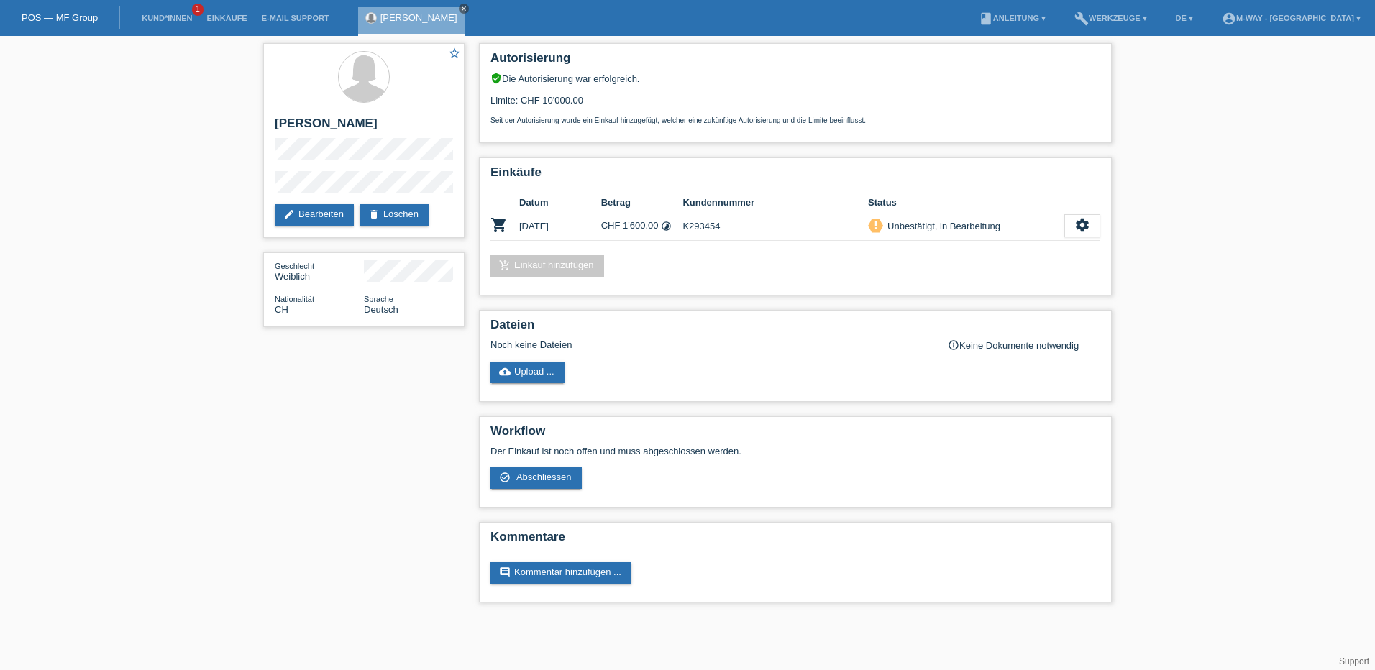
click at [460, 8] on icon "close" at bounding box center [463, 8] width 7 height 7
click at [80, 18] on link "POS — MF Group" at bounding box center [60, 17] width 76 height 11
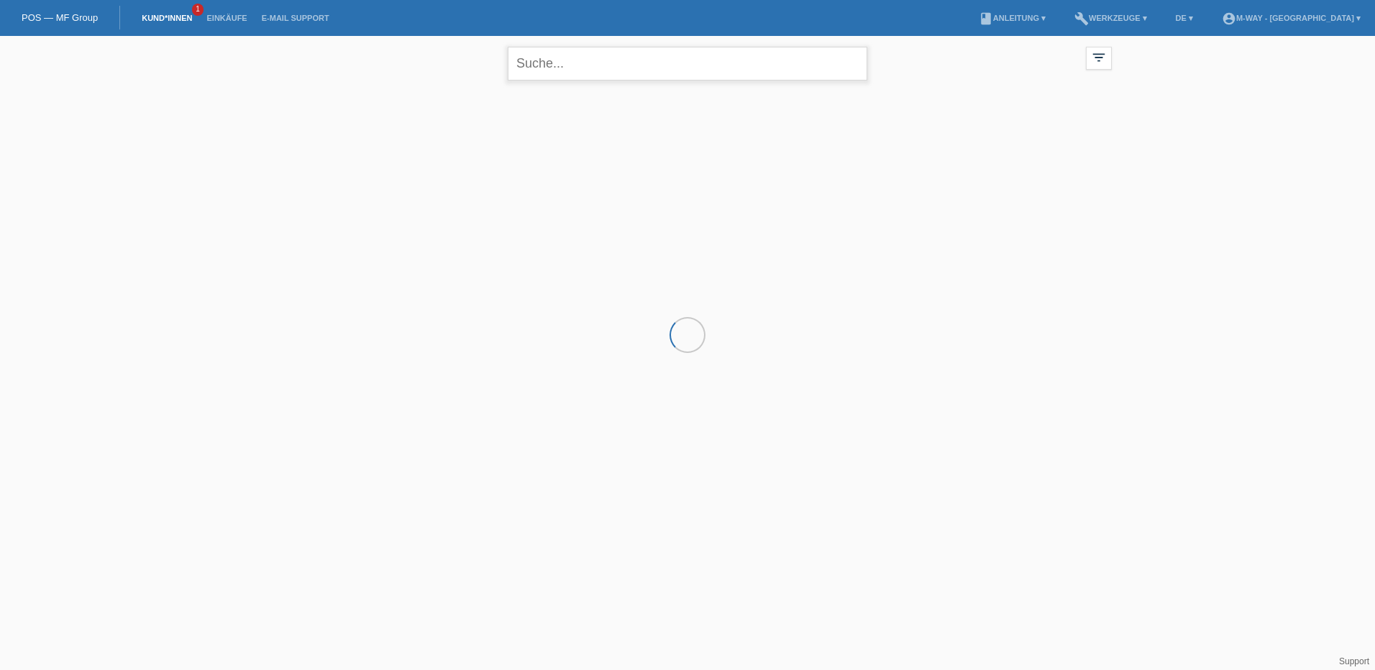
click at [628, 62] on input "text" at bounding box center [688, 64] width 360 height 34
type input "ILARIO"
click at [500, 155] on div at bounding box center [514, 131] width 135 height 54
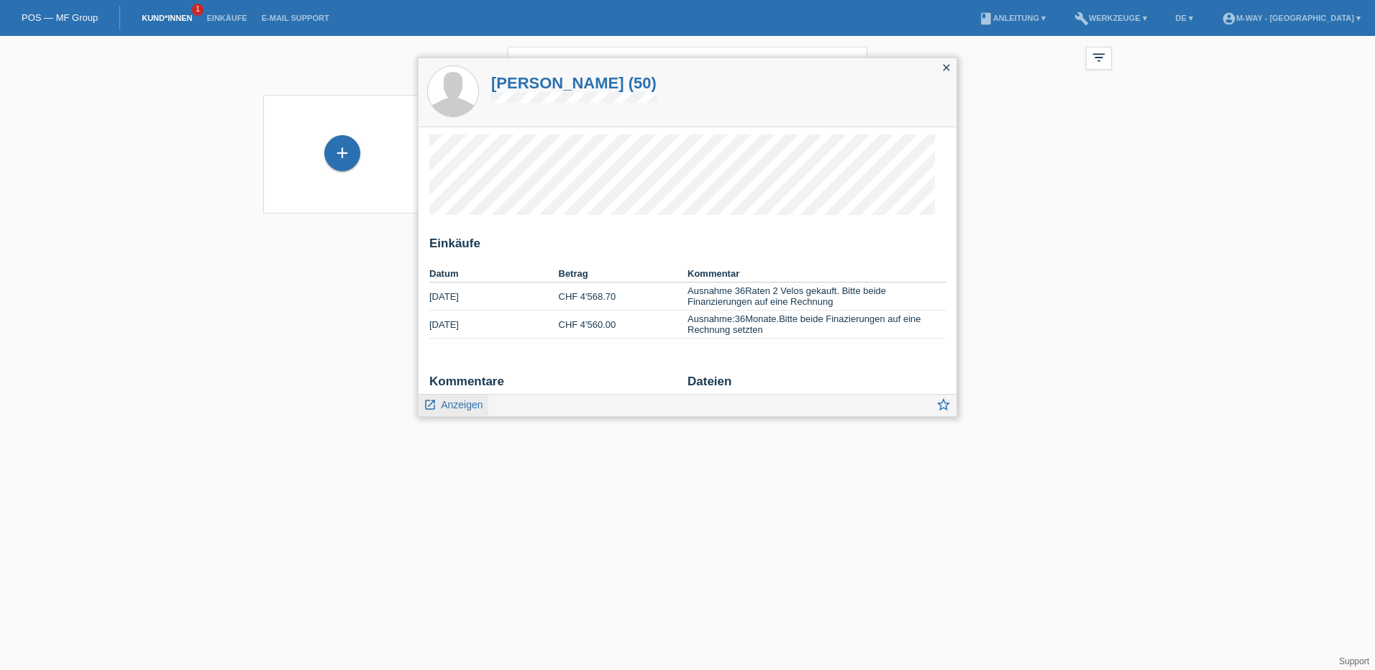
click at [447, 408] on span "Anzeigen" at bounding box center [462, 405] width 42 height 12
